Goal: Navigation & Orientation: Find specific page/section

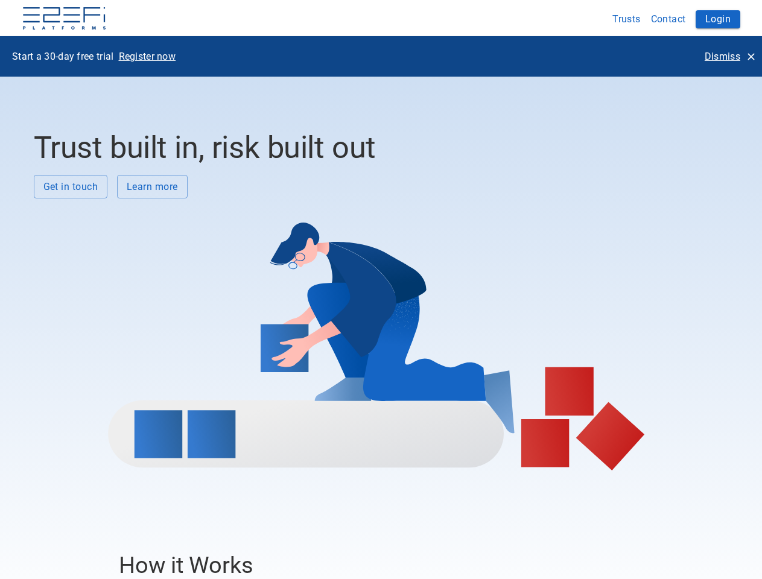
click at [381, 290] on div at bounding box center [377, 334] width 686 height 272
click at [64, 19] on img at bounding box center [64, 19] width 85 height 24
click at [627, 19] on button "Trusts" at bounding box center [627, 19] width 39 height 24
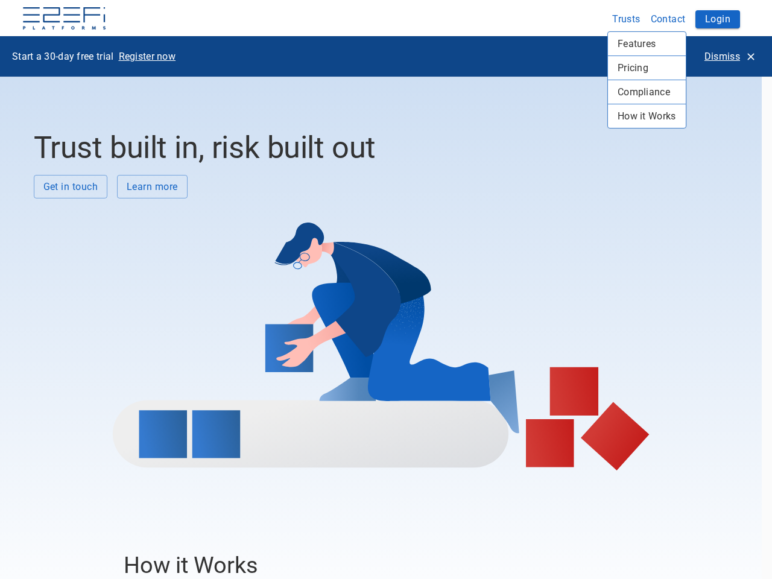
click at [668, 19] on div at bounding box center [386, 289] width 772 height 579
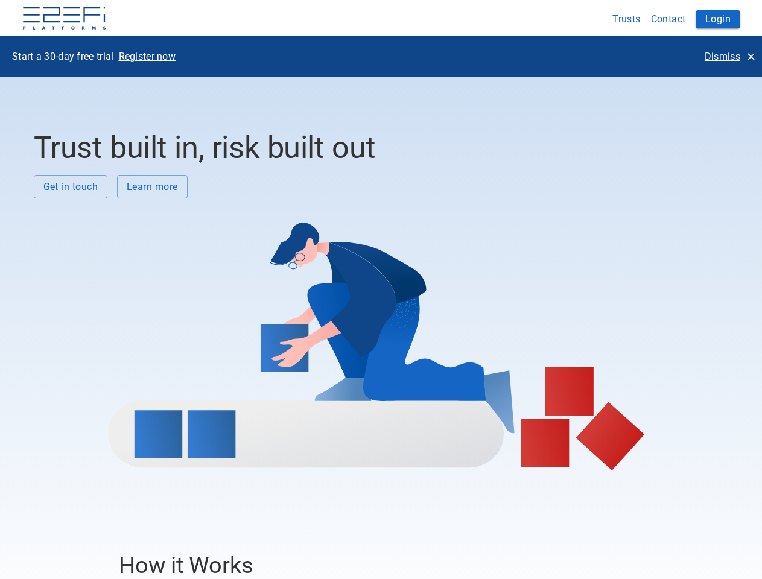
click at [718, 19] on button "Login" at bounding box center [718, 19] width 45 height 18
click at [147, 56] on p "Register now" at bounding box center [147, 56] width 57 height 14
click at [729, 56] on p "Dismiss" at bounding box center [723, 56] width 36 height 14
click at [71, 198] on div at bounding box center [377, 334] width 686 height 272
click at [152, 198] on div at bounding box center [377, 334] width 686 height 272
